Goal: Transaction & Acquisition: Purchase product/service

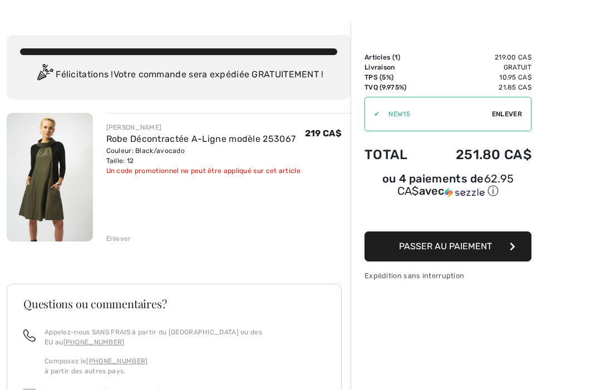
scroll to position [33, 0]
click at [129, 143] on link "Robe Décontractée A-Ligne modèle 253067" at bounding box center [201, 138] width 190 height 11
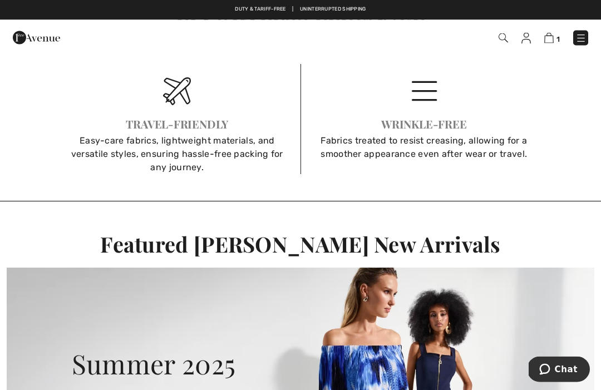
scroll to position [1603, 0]
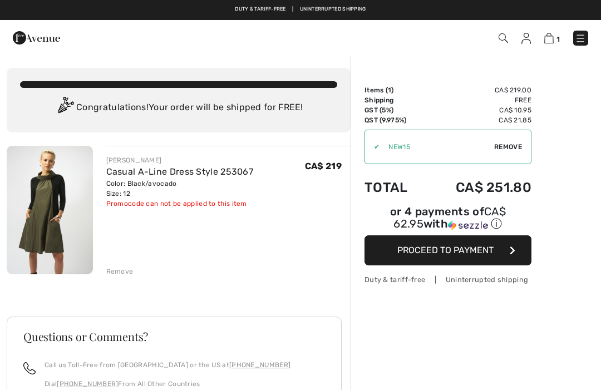
checkbox input "true"
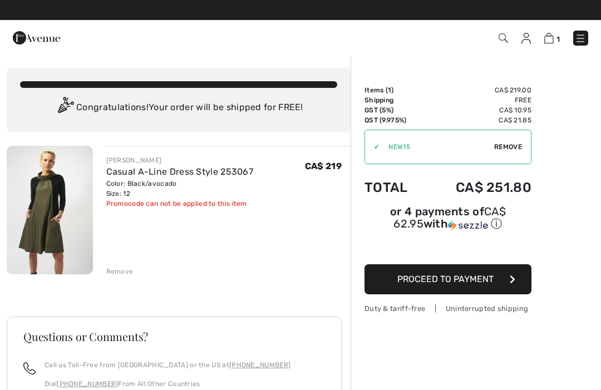
click at [480, 287] on button "Proceed to Payment" at bounding box center [447, 279] width 167 height 30
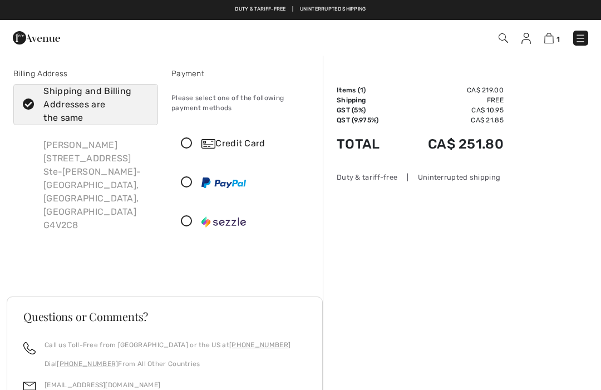
click at [203, 156] on div "Credit Card" at bounding box center [243, 143] width 143 height 33
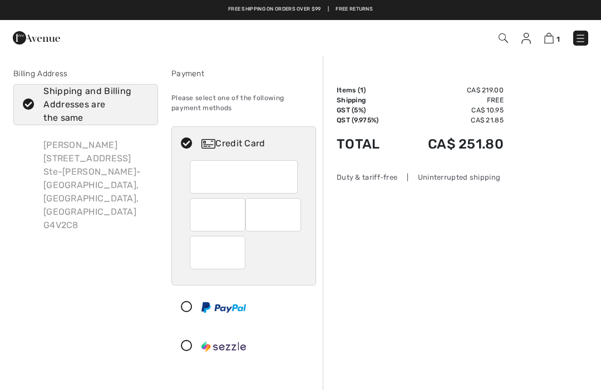
click at [578, 44] on img at bounding box center [579, 38] width 11 height 11
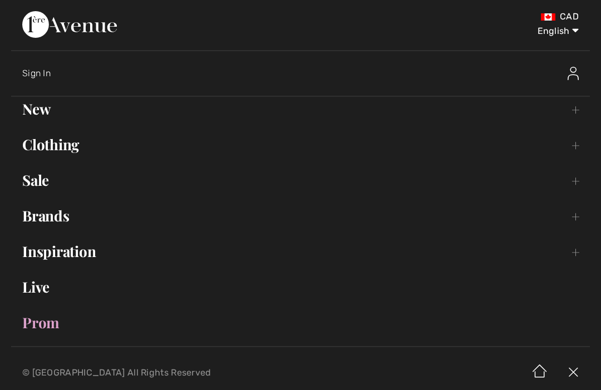
click at [574, 28] on select "English Français" at bounding box center [550, 28] width 58 height 33
select select "[URL][DOMAIN_NAME]"
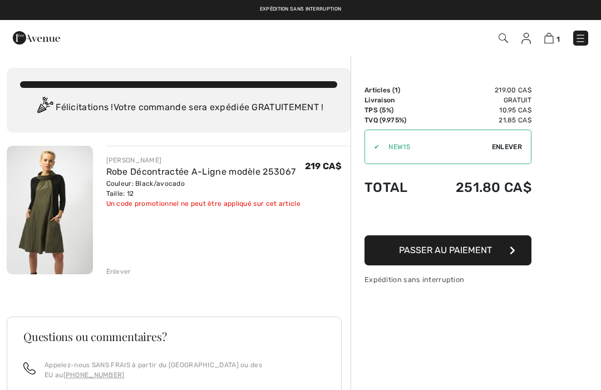
click at [492, 252] on button "Passer au paiement" at bounding box center [447, 250] width 167 height 30
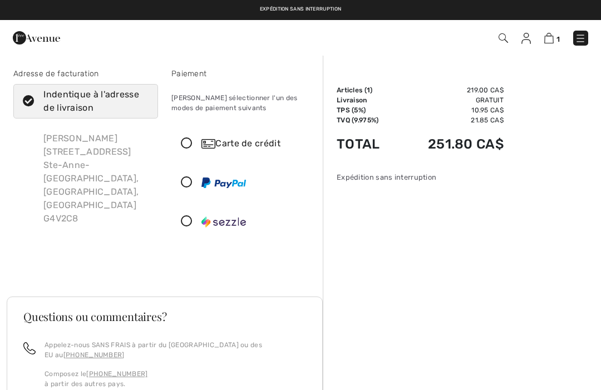
click at [246, 152] on div "Carte de crédit" at bounding box center [243, 143] width 143 height 33
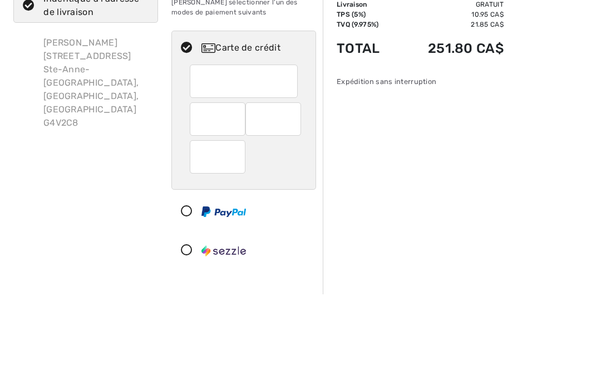
scroll to position [96, 0]
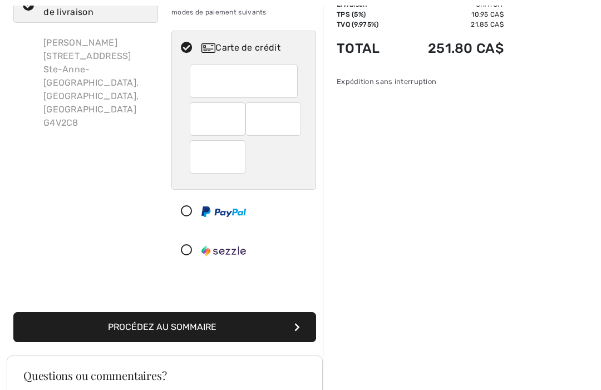
click at [492, 279] on div "Sommaire Description Articles ( 1 ) 219.00 CA$ Code promo 0.00 CA$ Livraison Gr…" at bounding box center [462, 304] width 278 height 691
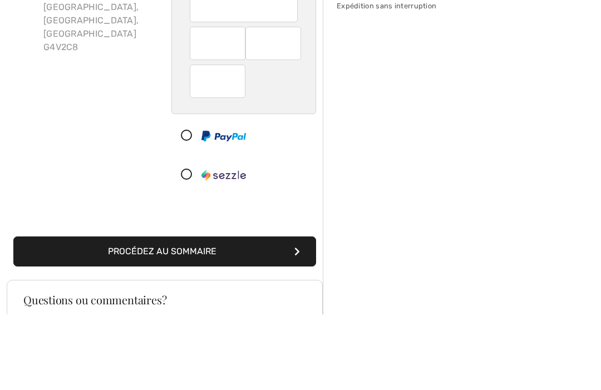
scroll to position [171, 0]
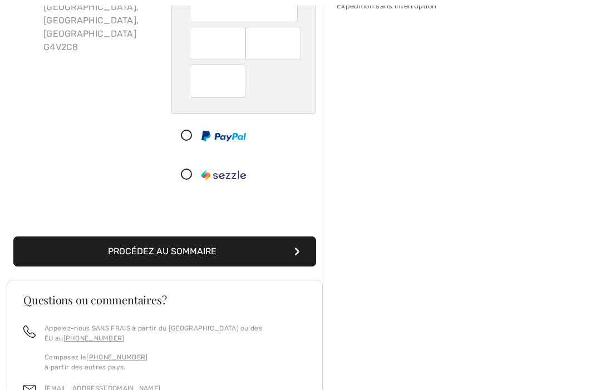
click at [268, 251] on button "Procédez au sommaire" at bounding box center [164, 251] width 303 height 30
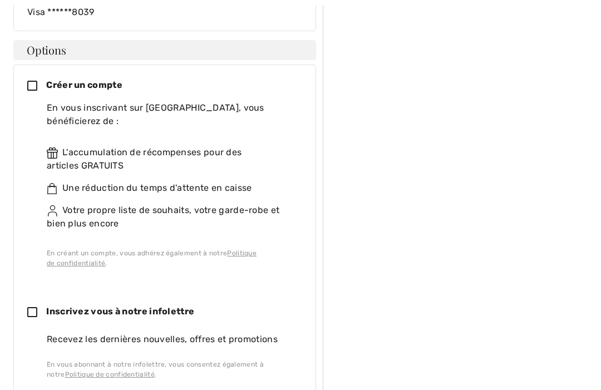
scroll to position [510, 0]
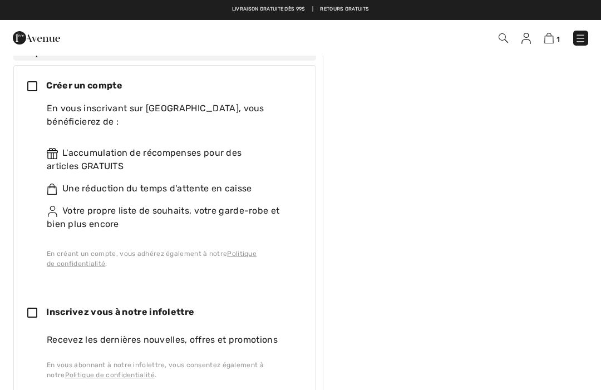
click at [35, 81] on icon at bounding box center [36, 87] width 19 height 12
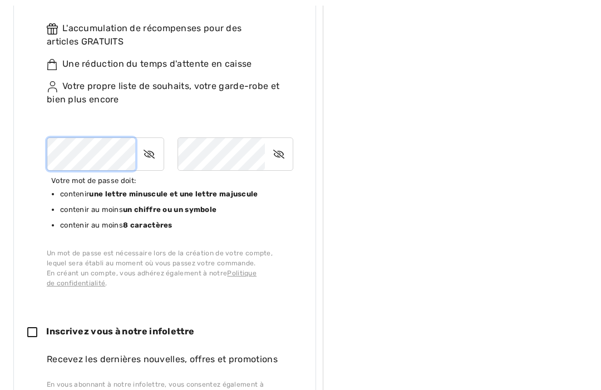
scroll to position [634, 0]
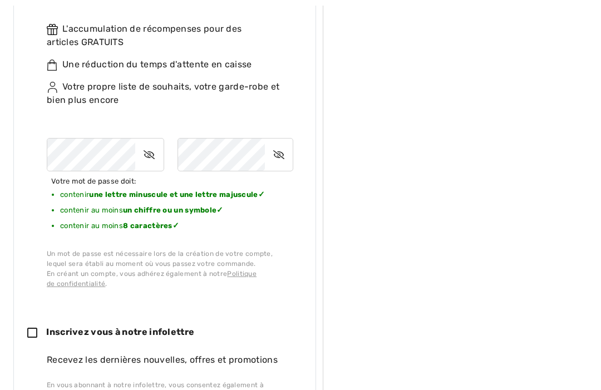
click at [281, 142] on icon at bounding box center [279, 155] width 28 height 26
click at [155, 141] on icon at bounding box center [149, 154] width 28 height 26
click at [33, 327] on icon at bounding box center [36, 333] width 19 height 12
checkbox input "true"
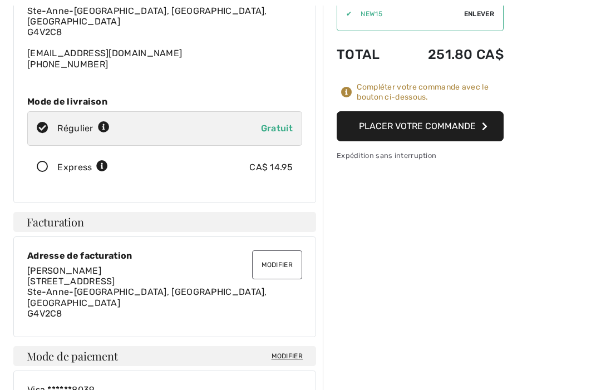
scroll to position [133, 0]
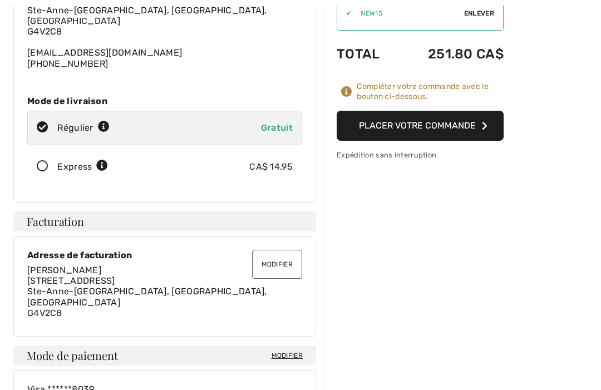
click at [488, 122] on button "Placer votre commande" at bounding box center [419, 126] width 167 height 30
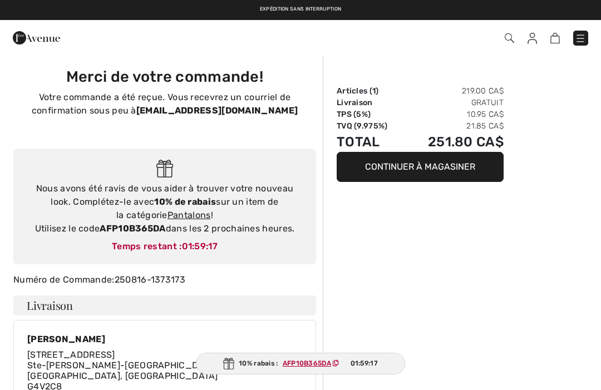
checkbox input "true"
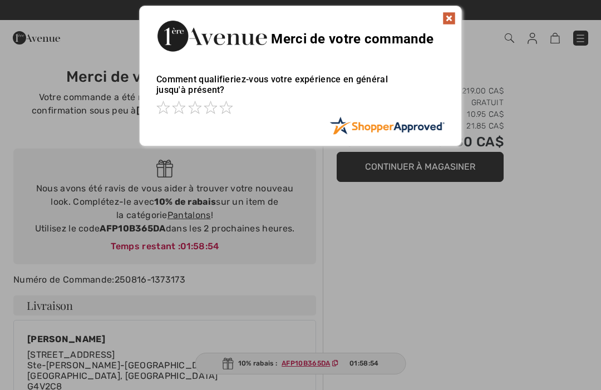
click at [446, 22] on img at bounding box center [448, 18] width 13 height 13
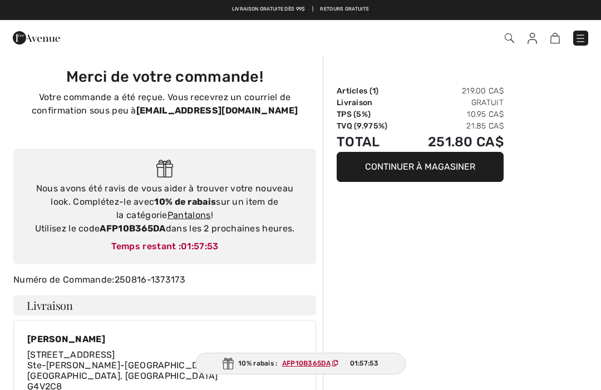
click at [463, 2] on div "Expédition sans interruption Livraison gratuite dès 99$ | Retours gratuits" at bounding box center [300, 10] width 601 height 20
